Goal: Task Accomplishment & Management: Manage account settings

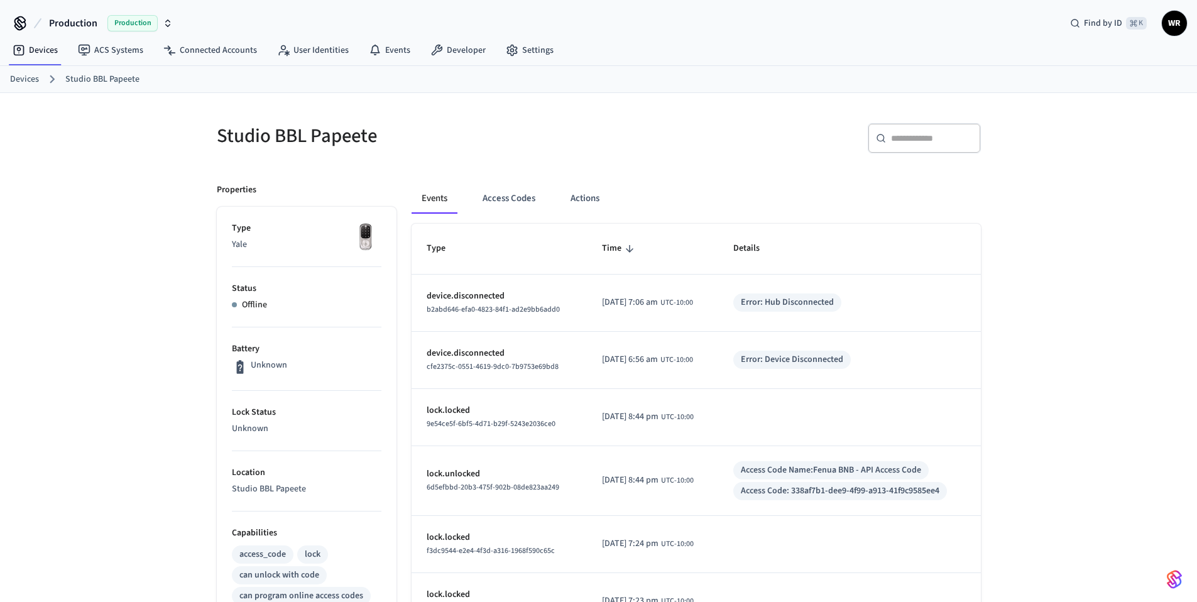
drag, startPoint x: 429, startPoint y: 293, endPoint x: 859, endPoint y: 298, distance: 430.4
click at [859, 298] on tr "device.disconnected b2abd646-efa0-4823-84f1-ad2e9bb6add0 2025/10/13 at 7:06 am …" at bounding box center [696, 303] width 569 height 57
click at [856, 302] on div "Error: Hub Disconnected" at bounding box center [849, 302] width 232 height 18
drag, startPoint x: 847, startPoint y: 302, endPoint x: 701, endPoint y: 309, distance: 145.9
click at [701, 309] on tr "device.disconnected b2abd646-efa0-4823-84f1-ad2e9bb6add0 2025/10/13 at 7:06 am …" at bounding box center [696, 303] width 569 height 57
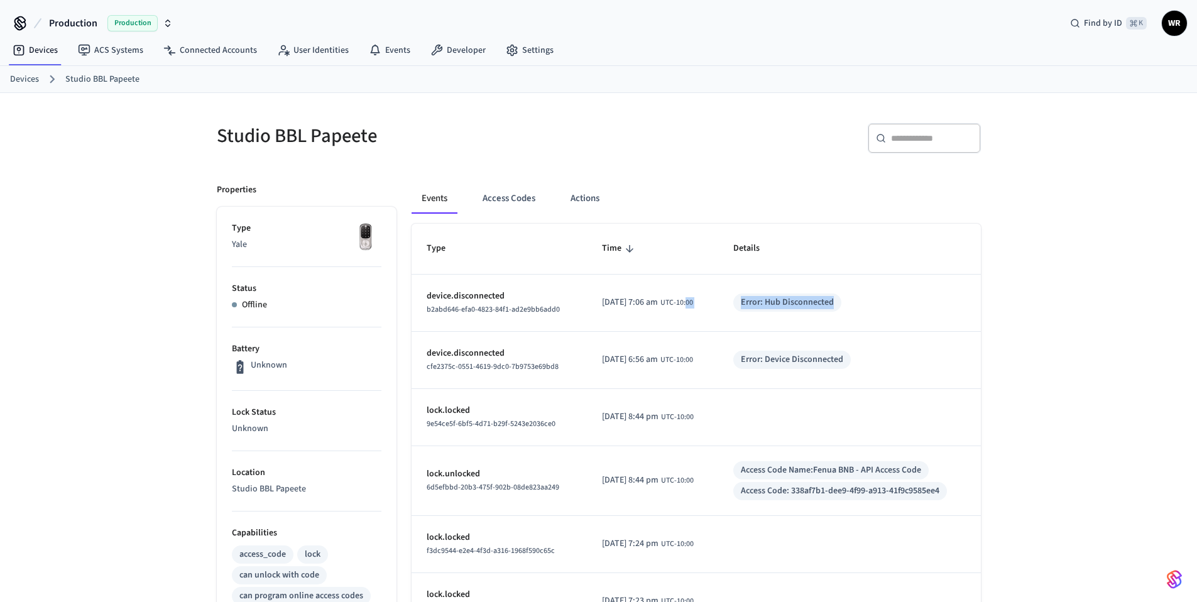
click at [870, 307] on div "Error: Hub Disconnected" at bounding box center [849, 302] width 232 height 18
drag, startPoint x: 848, startPoint y: 301, endPoint x: 528, endPoint y: 297, distance: 319.8
click at [528, 297] on tr "device.disconnected b2abd646-efa0-4823-84f1-ad2e9bb6add0 2025/10/13 at 7:06 am …" at bounding box center [696, 303] width 569 height 57
click at [841, 303] on div "Error: Hub Disconnected" at bounding box center [787, 302] width 108 height 18
drag, startPoint x: 751, startPoint y: 303, endPoint x: 874, endPoint y: 303, distance: 123.2
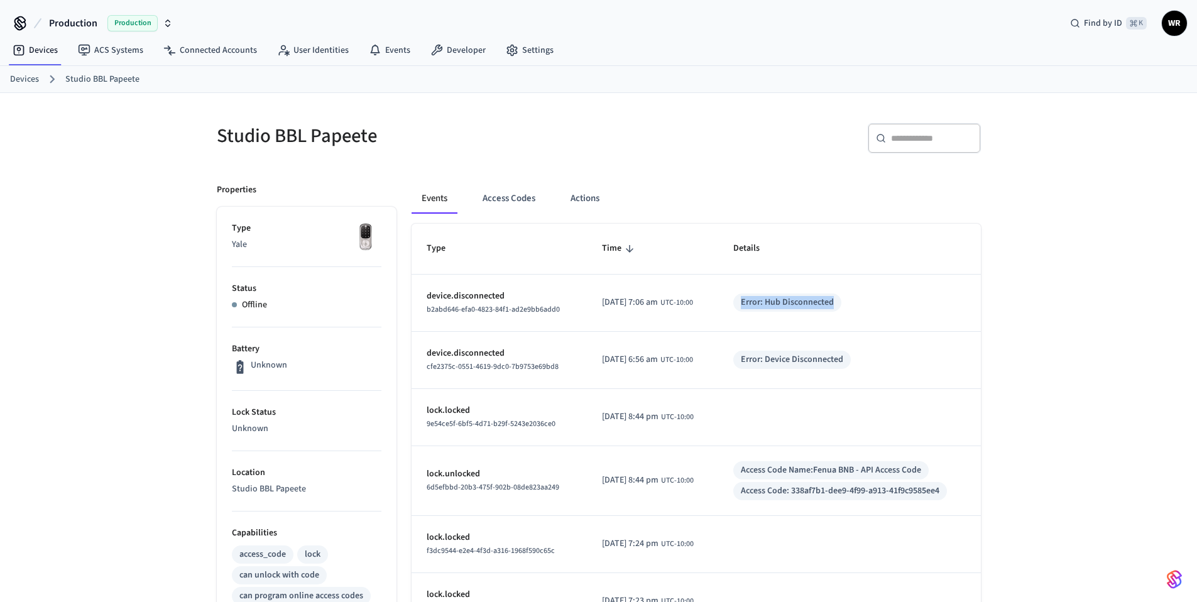
click at [865, 303] on div "Error: Hub Disconnected" at bounding box center [849, 302] width 232 height 18
click at [884, 303] on div "Error: Hub Disconnected" at bounding box center [849, 302] width 232 height 18
click at [834, 298] on div "Error: Hub Disconnected" at bounding box center [787, 302] width 93 height 13
click at [858, 295] on div "Error: Hub Disconnected" at bounding box center [849, 302] width 232 height 18
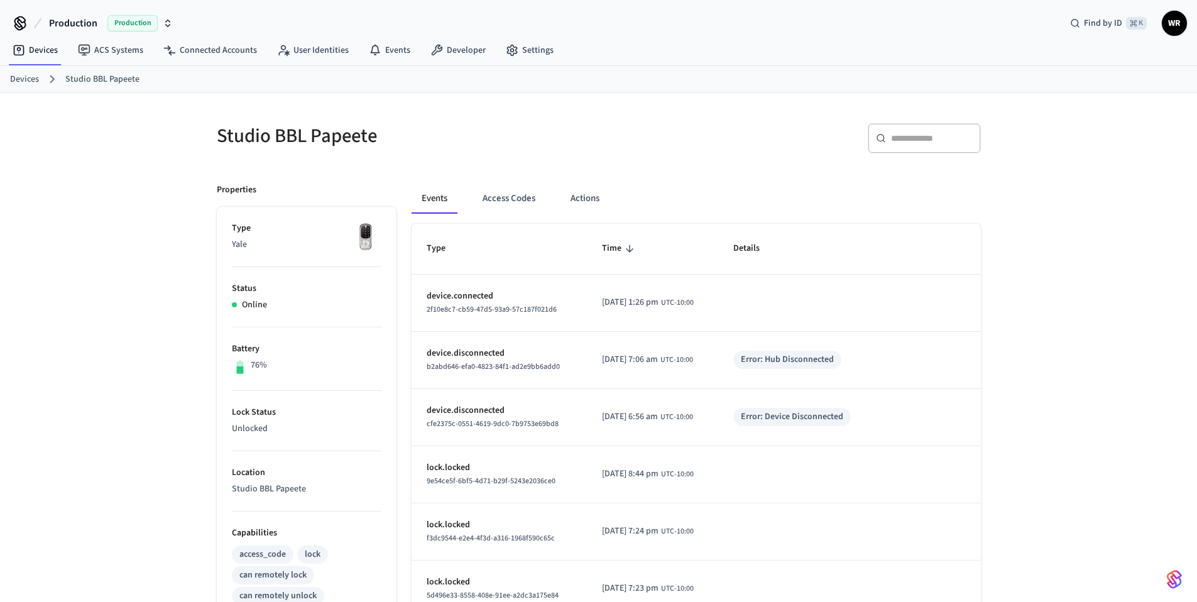
click at [1171, 19] on span "WR" at bounding box center [1174, 23] width 23 height 23
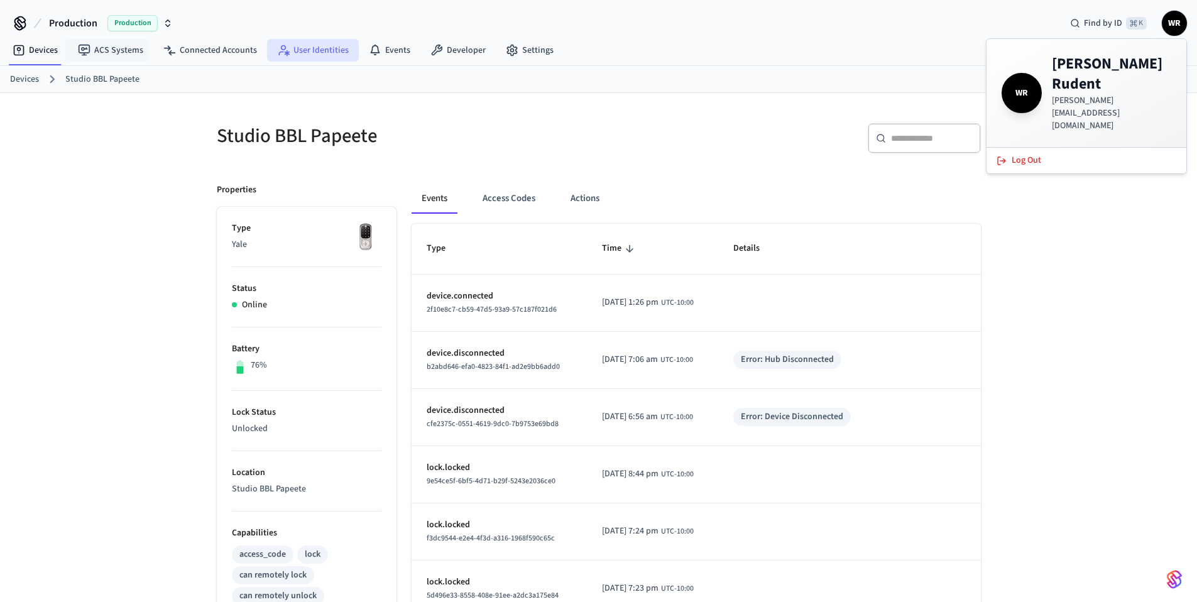
drag, startPoint x: 85, startPoint y: 136, endPoint x: 265, endPoint y: 53, distance: 198.2
click at [87, 134] on div "Studio BBL Papeete ​ ​ Properties Type Yale Status Online Battery 76% Lock Stat…" at bounding box center [598, 506] width 1197 height 826
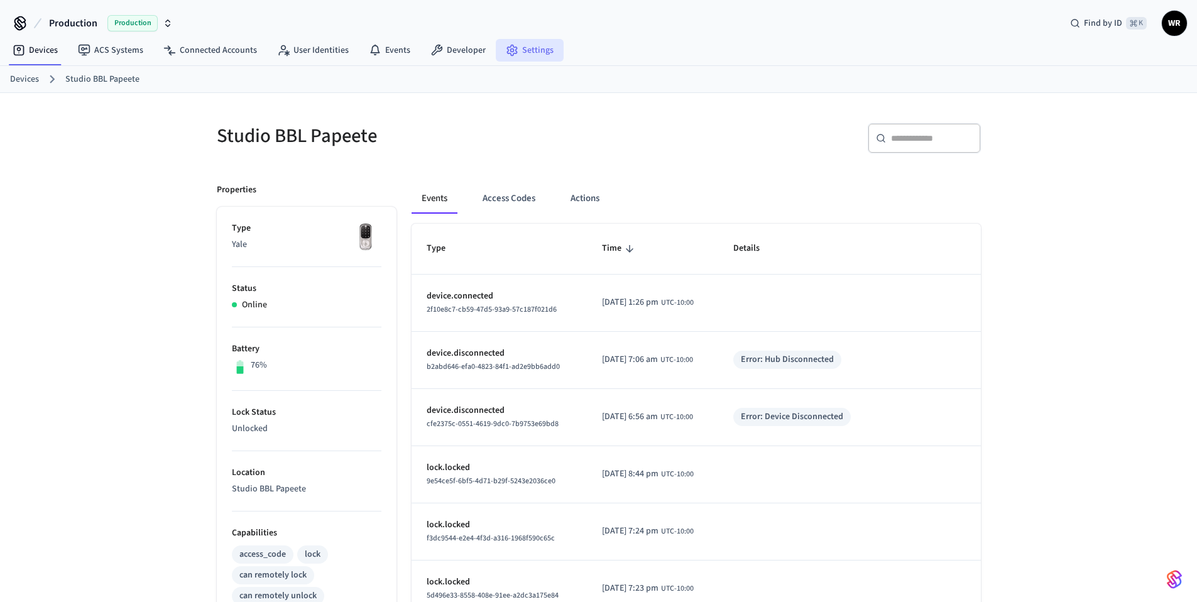
click at [532, 47] on link "Settings" at bounding box center [530, 50] width 68 height 23
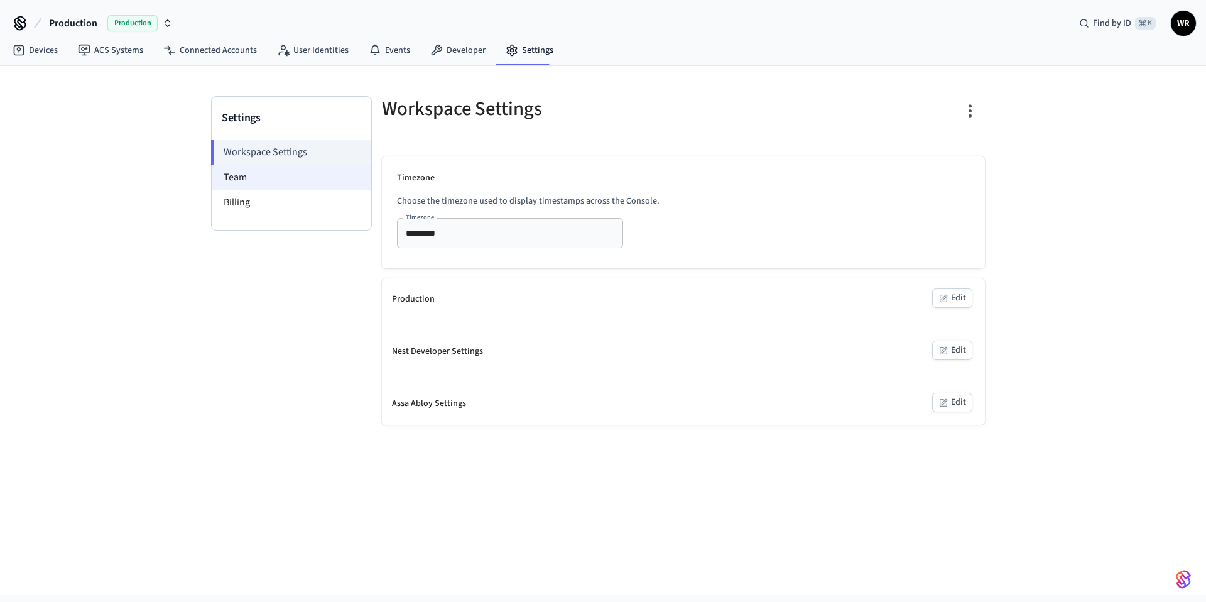
click at [234, 176] on li "Team" at bounding box center [292, 177] width 160 height 25
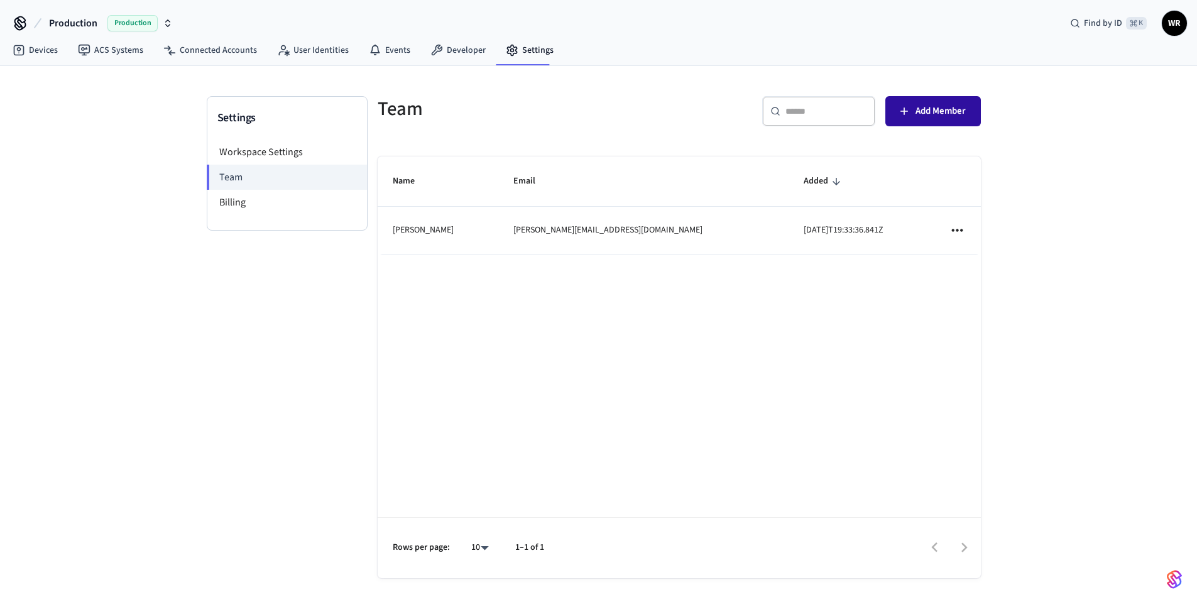
click at [945, 109] on span "Add Member" at bounding box center [940, 111] width 50 height 16
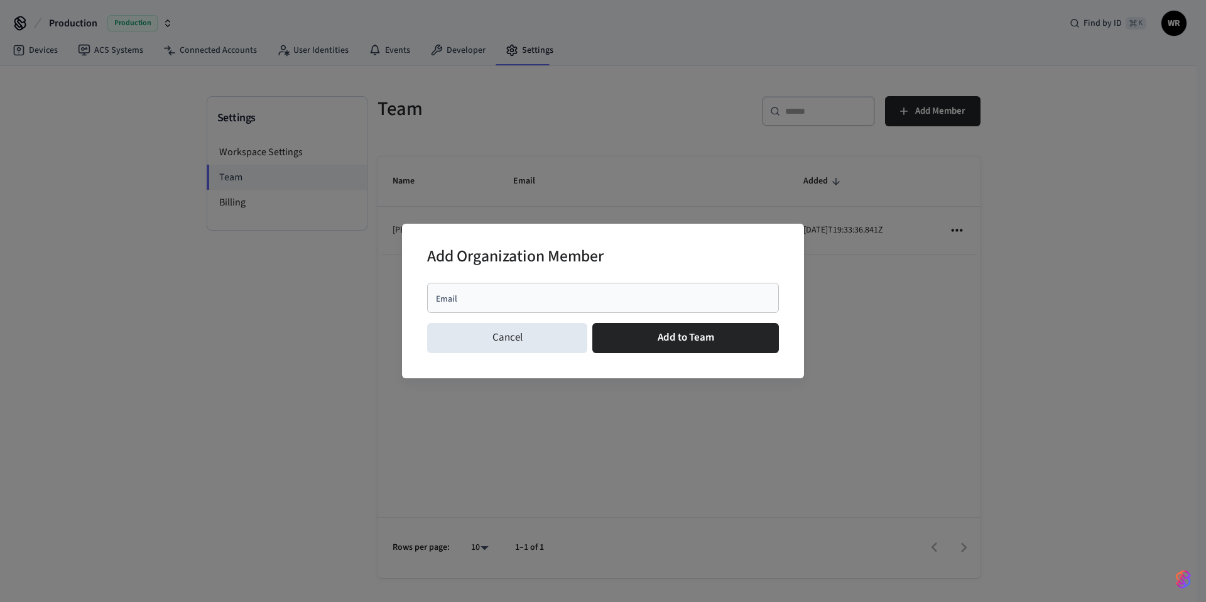
click at [546, 296] on input "Email" at bounding box center [603, 298] width 337 height 13
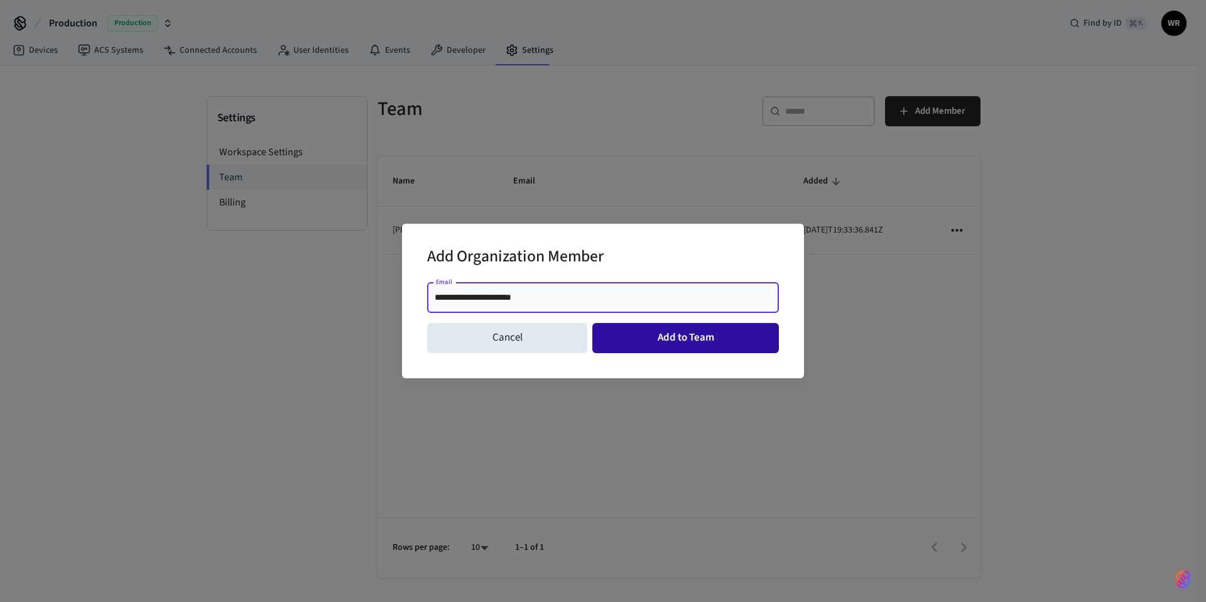
type input "**********"
click at [758, 330] on button "Add to Team" at bounding box center [686, 338] width 187 height 30
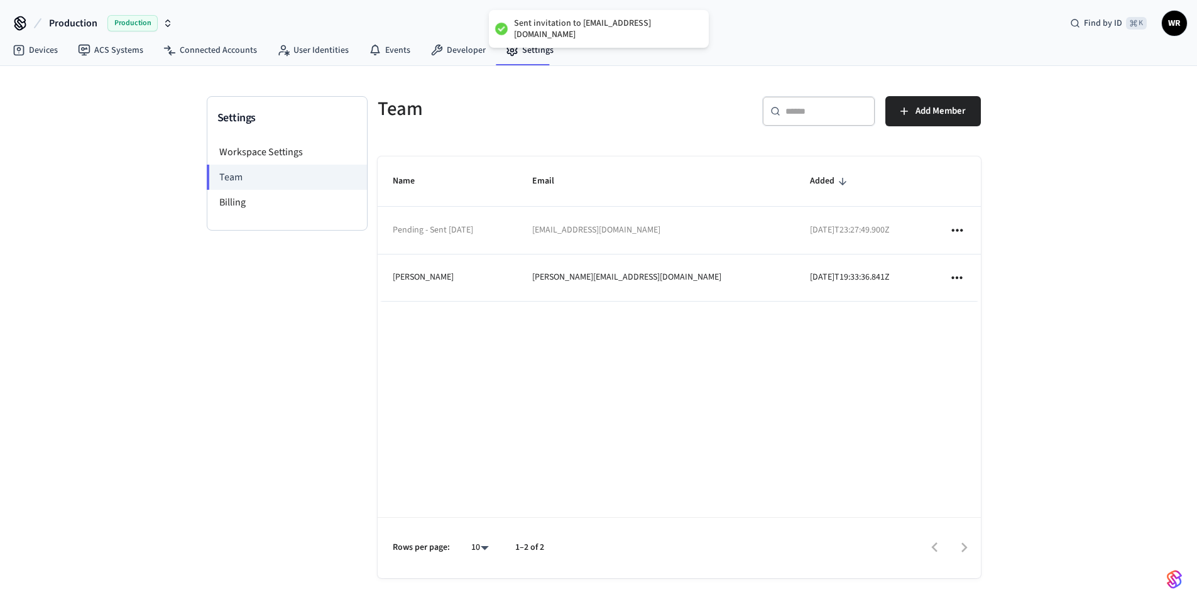
click at [964, 227] on icon "sticky table" at bounding box center [957, 230] width 16 height 16
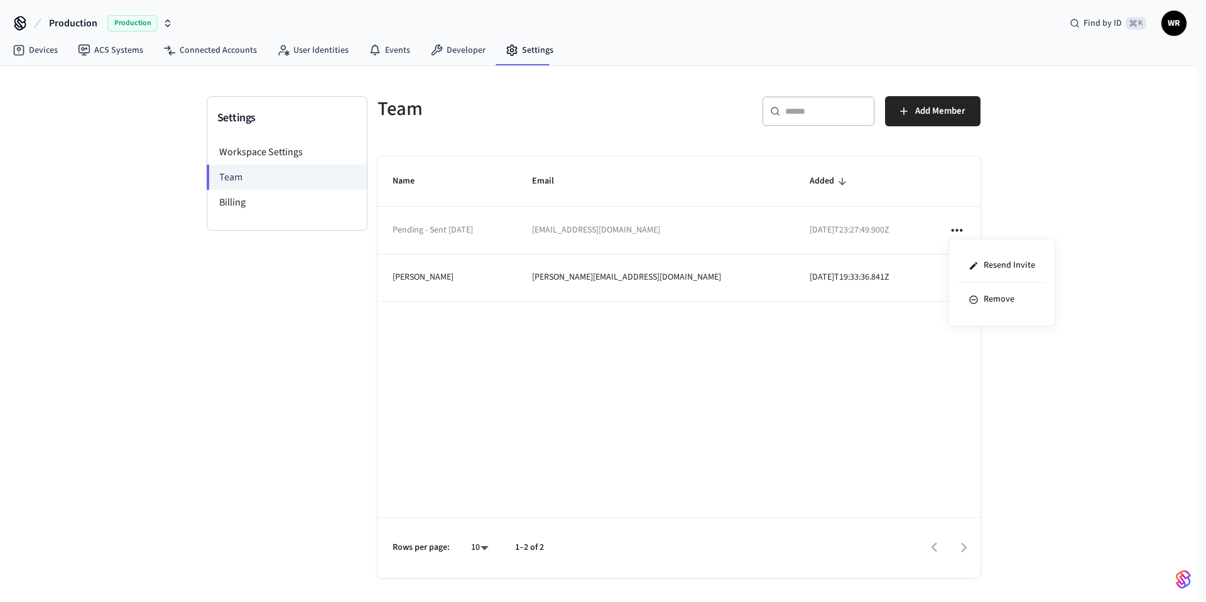
click at [1096, 177] on div at bounding box center [603, 301] width 1206 height 602
click at [939, 273] on td "sticky table" at bounding box center [957, 277] width 46 height 47
click at [958, 271] on icon "sticky table" at bounding box center [957, 278] width 16 height 16
click at [1071, 177] on div at bounding box center [603, 301] width 1206 height 602
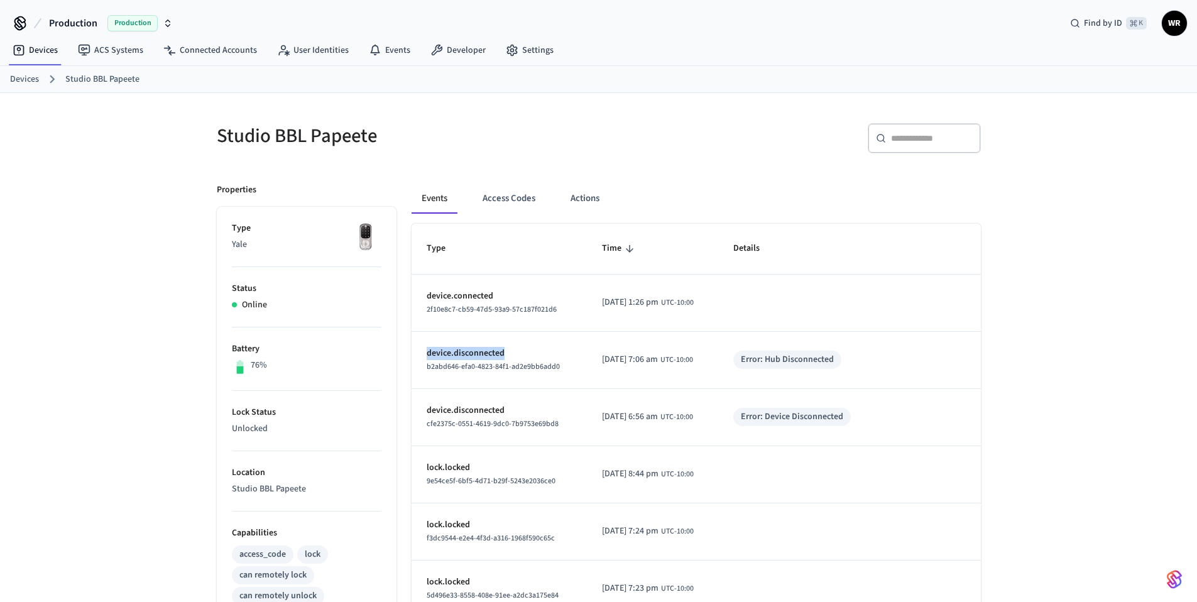
drag, startPoint x: 423, startPoint y: 351, endPoint x: 548, endPoint y: 352, distance: 124.4
click at [548, 352] on td "device.disconnected b2abd646-efa0-4823-84f1-ad2e9bb6add0" at bounding box center [500, 360] width 176 height 57
drag, startPoint x: 545, startPoint y: 355, endPoint x: 608, endPoint y: 351, distance: 62.4
click at [545, 355] on p "device.disconnected" at bounding box center [500, 353] width 146 height 13
drag, startPoint x: 754, startPoint y: 358, endPoint x: 881, endPoint y: 345, distance: 127.5
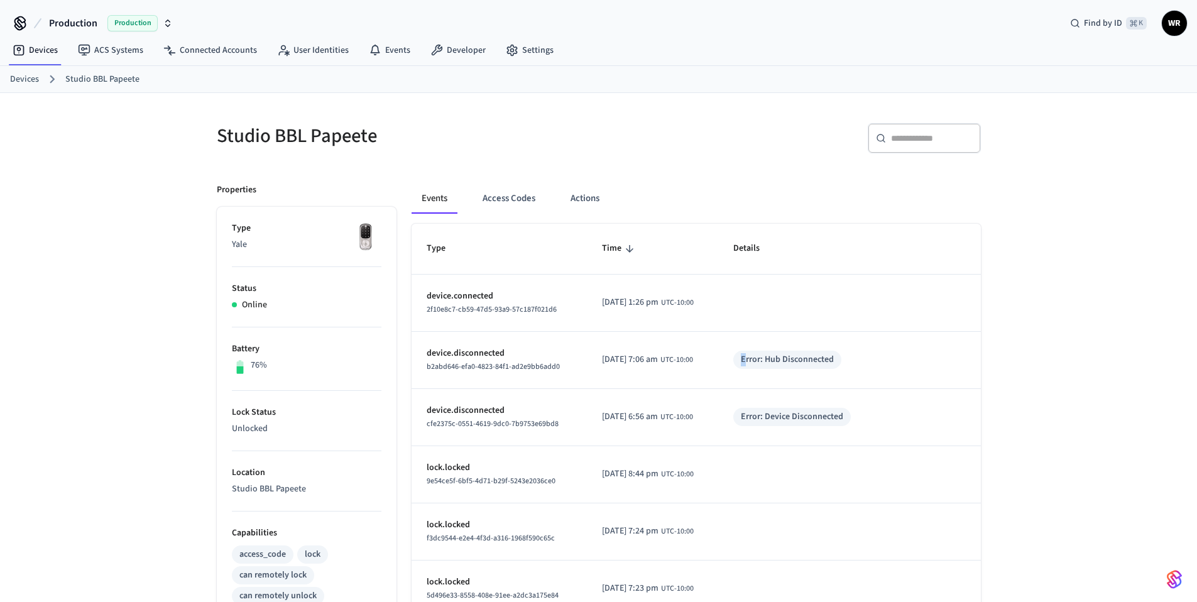
click at [878, 345] on td "Error: Hub Disconnected" at bounding box center [849, 360] width 263 height 57
click at [875, 355] on div "Error: Hub Disconnected" at bounding box center [849, 360] width 232 height 18
click at [811, 355] on div "Error: Hub Disconnected" at bounding box center [787, 359] width 93 height 13
click at [811, 416] on div "Error: Device Disconnected" at bounding box center [792, 416] width 102 height 13
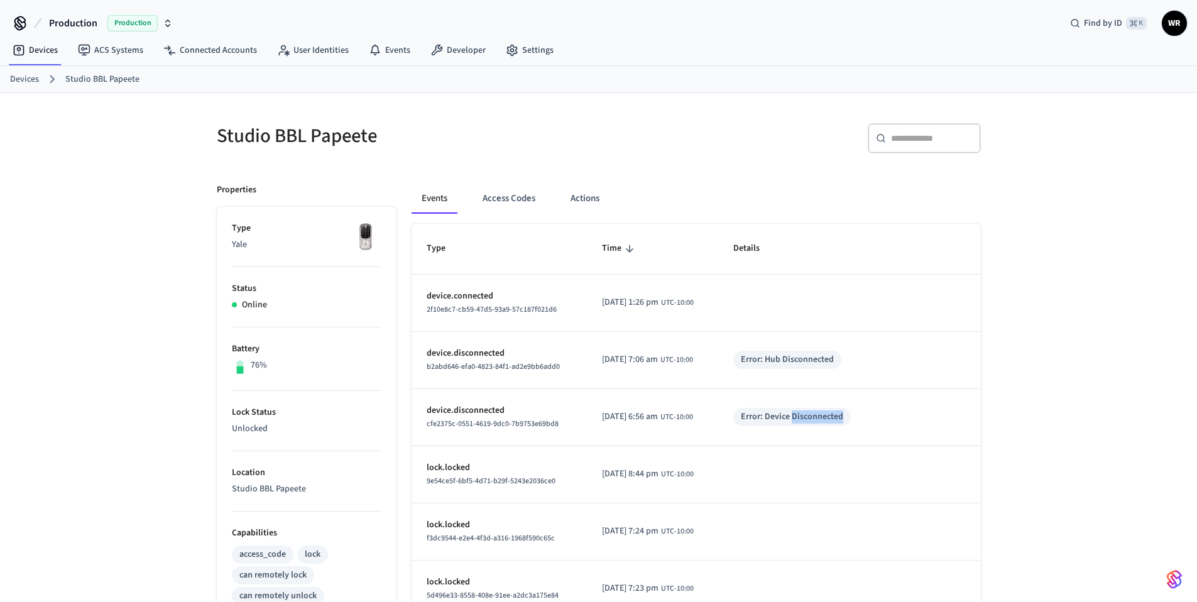
click at [811, 416] on div "Error: Device Disconnected" at bounding box center [792, 416] width 102 height 13
